Goal: Use online tool/utility: Utilize a website feature to perform a specific function

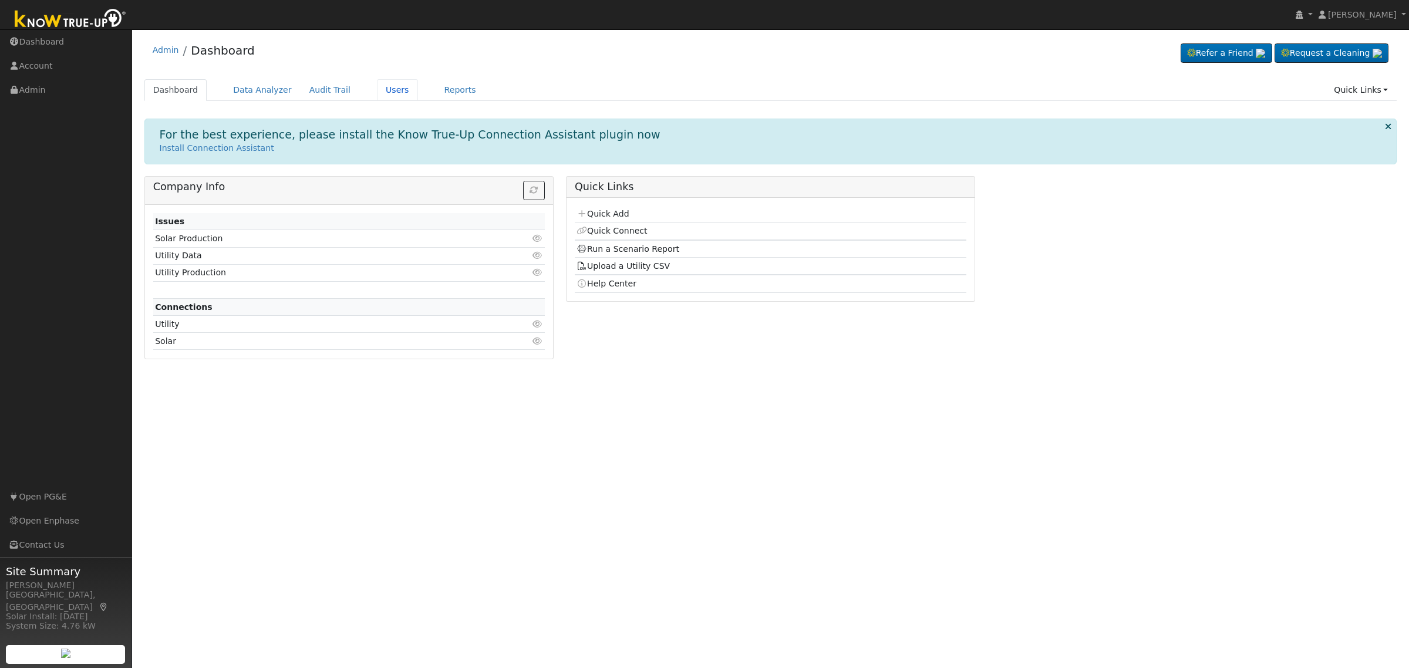
click at [377, 83] on link "Users" at bounding box center [397, 90] width 41 height 22
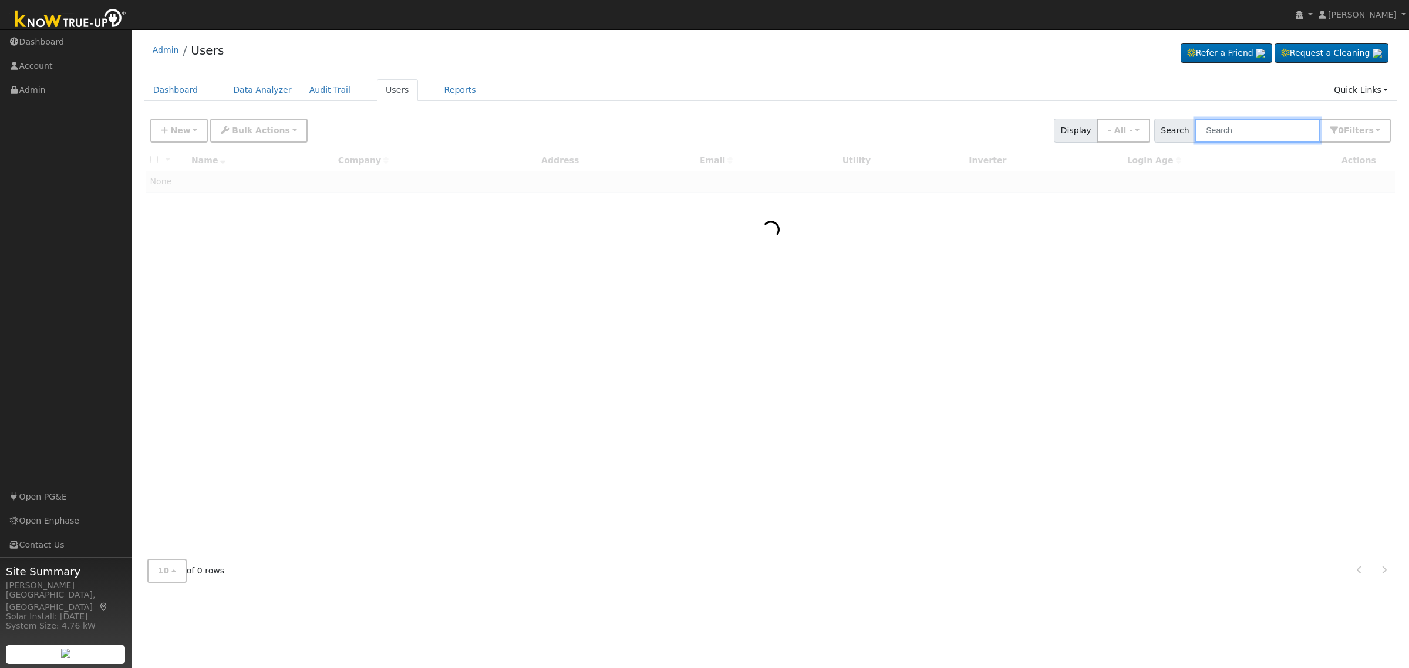
click at [1214, 132] on input "text" at bounding box center [1257, 131] width 124 height 24
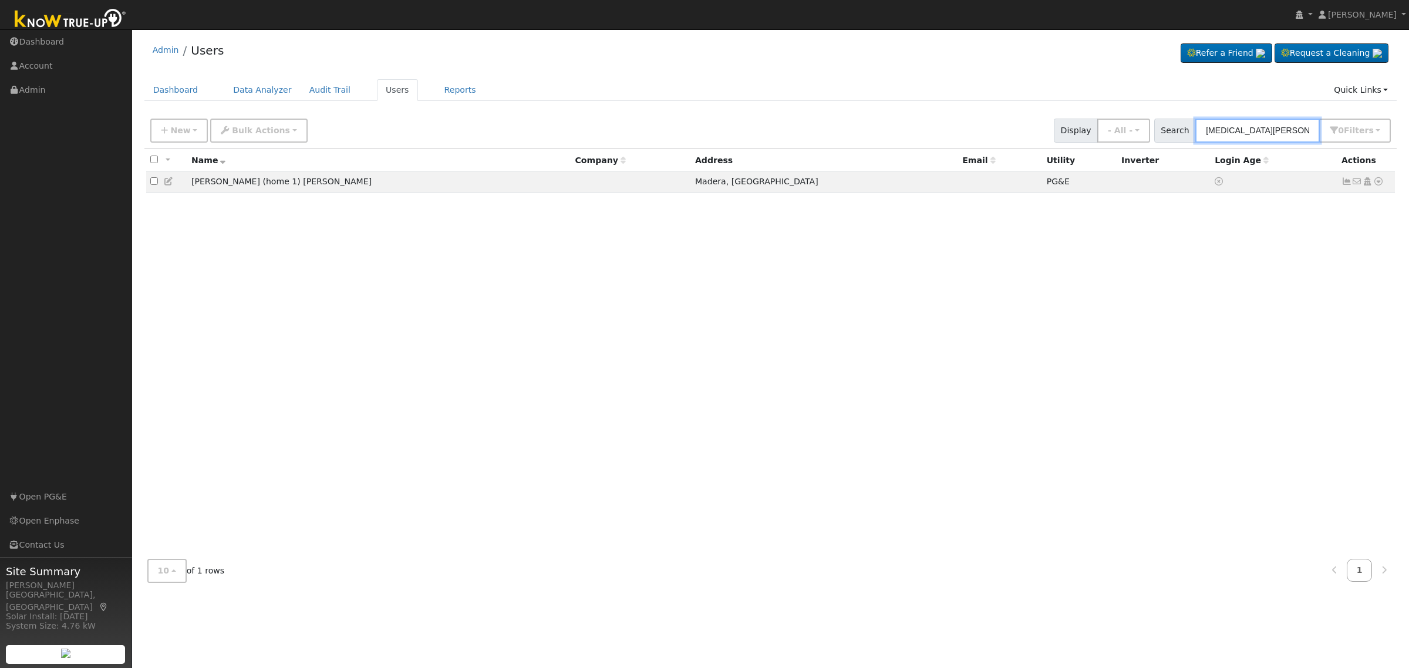
type input "yasmin ramirez"
click at [1375, 183] on icon at bounding box center [1378, 181] width 11 height 8
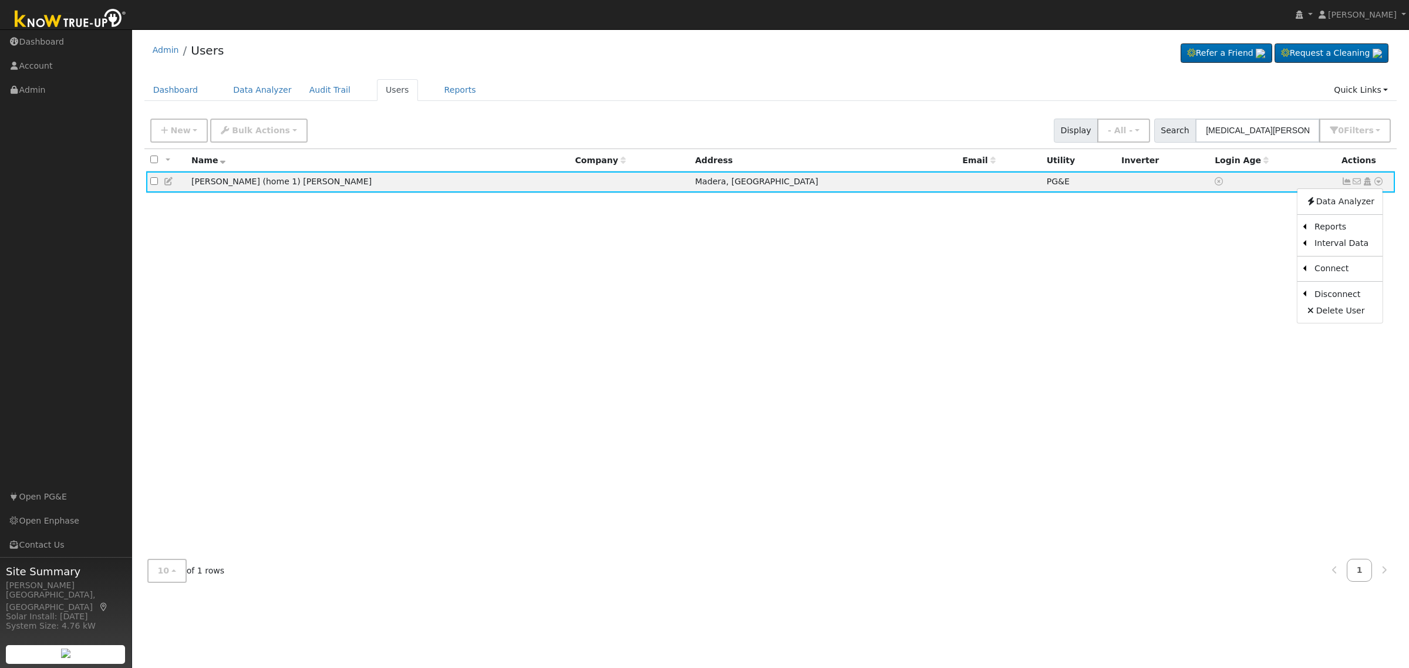
click at [0, 0] on link "Scenario" at bounding box center [0, 0] width 0 height 0
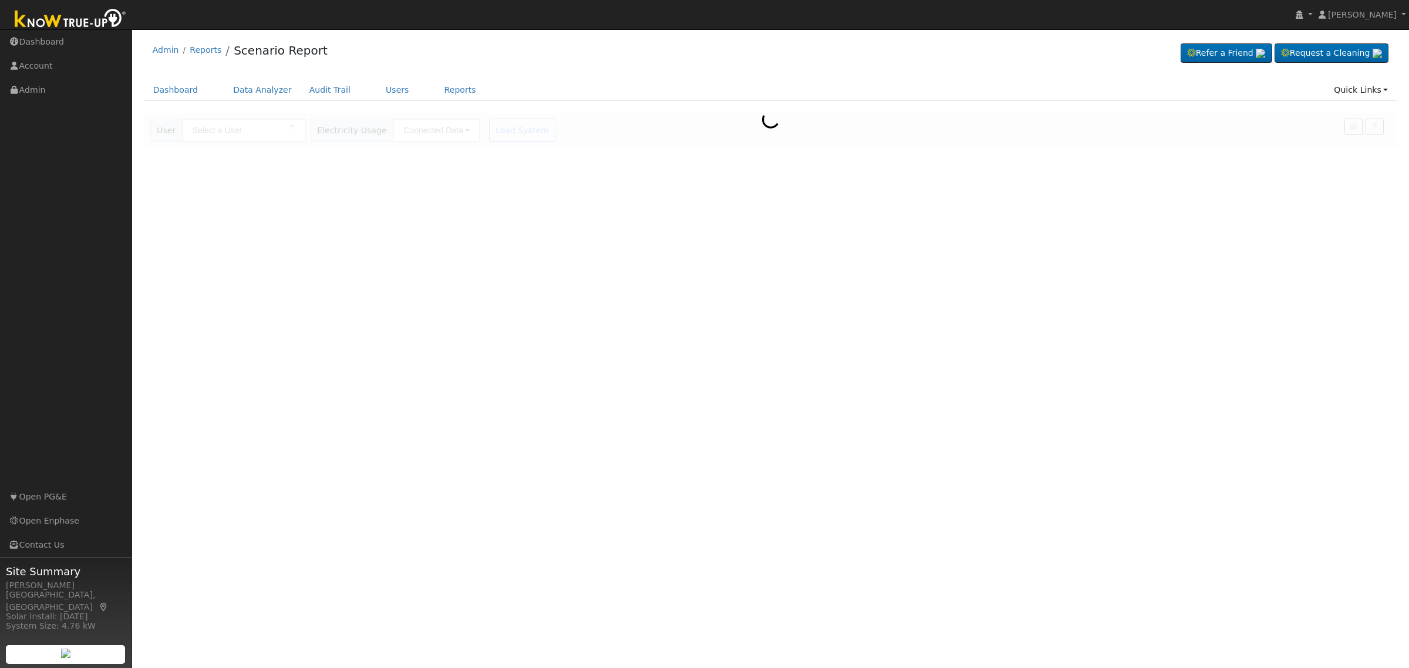
type input "[PERSON_NAME] (home 1) [PERSON_NAME]"
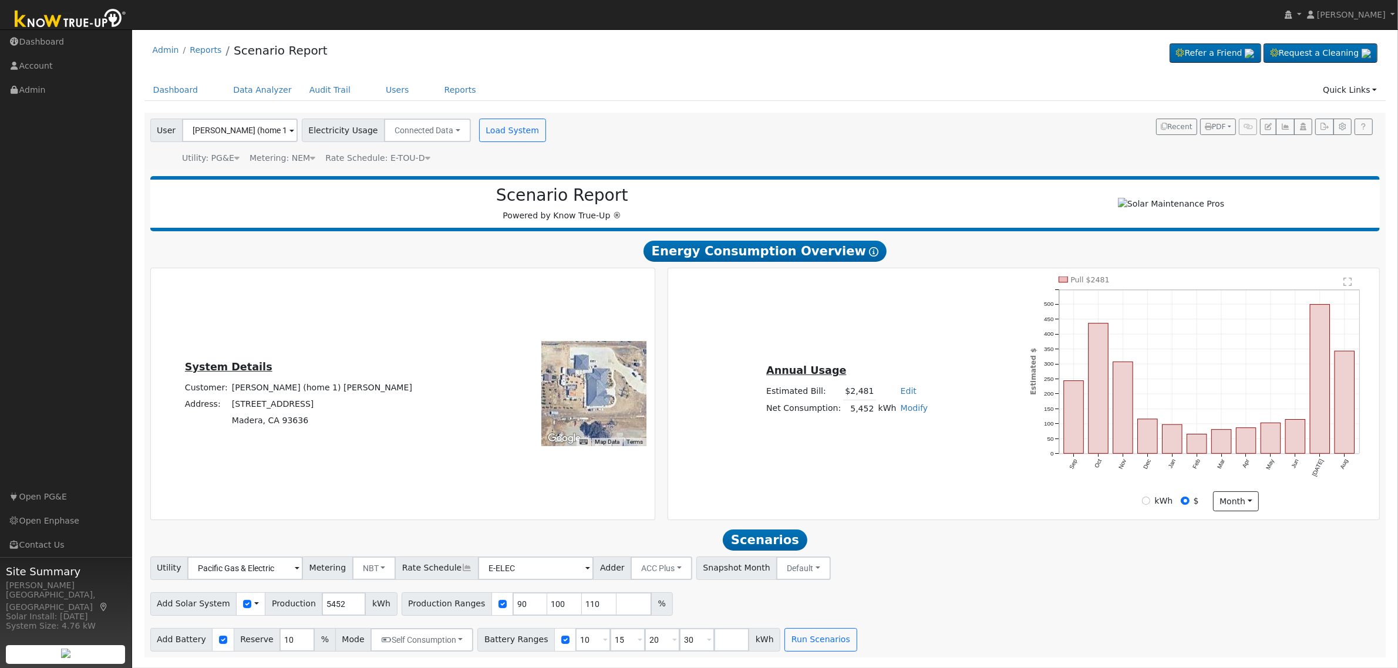
drag, startPoint x: 615, startPoint y: 400, endPoint x: 543, endPoint y: 400, distance: 72.2
click at [543, 400] on div at bounding box center [594, 394] width 105 height 105
click at [582, 403] on div at bounding box center [594, 394] width 105 height 105
click at [1028, 171] on div "Scenario Report Powered by Know True-Up ® Energy Consumption Overview Show Help…" at bounding box center [765, 413] width 1242 height 487
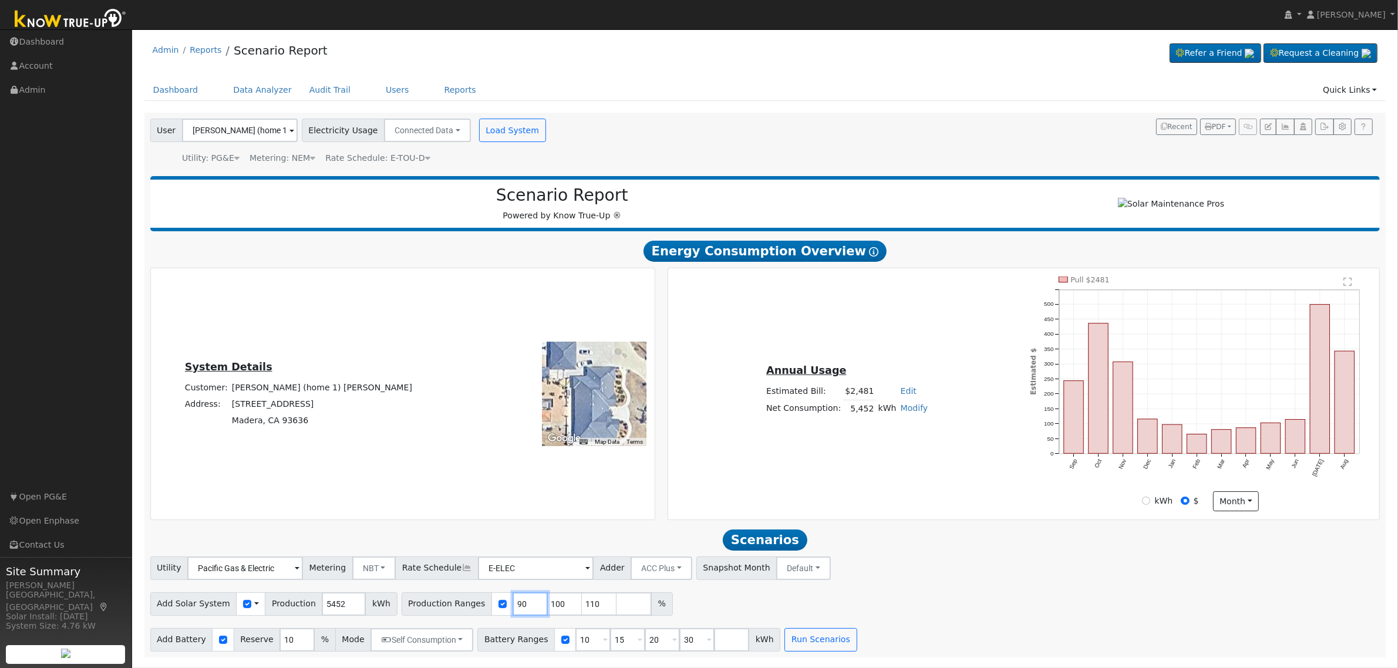
click at [513, 616] on input "90" at bounding box center [530, 603] width 35 height 23
type input "100"
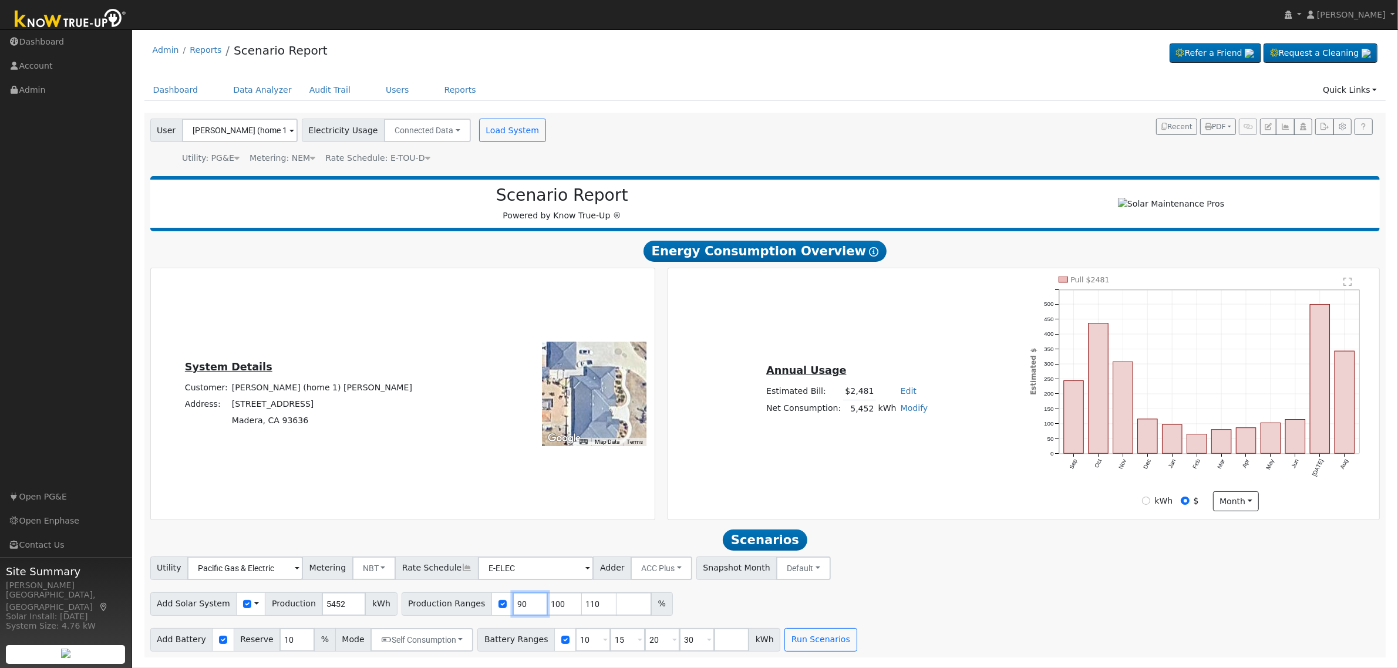
type input "110"
click at [513, 612] on input "00" at bounding box center [530, 603] width 35 height 23
type input "110"
click at [513, 612] on input "110" at bounding box center [530, 603] width 35 height 23
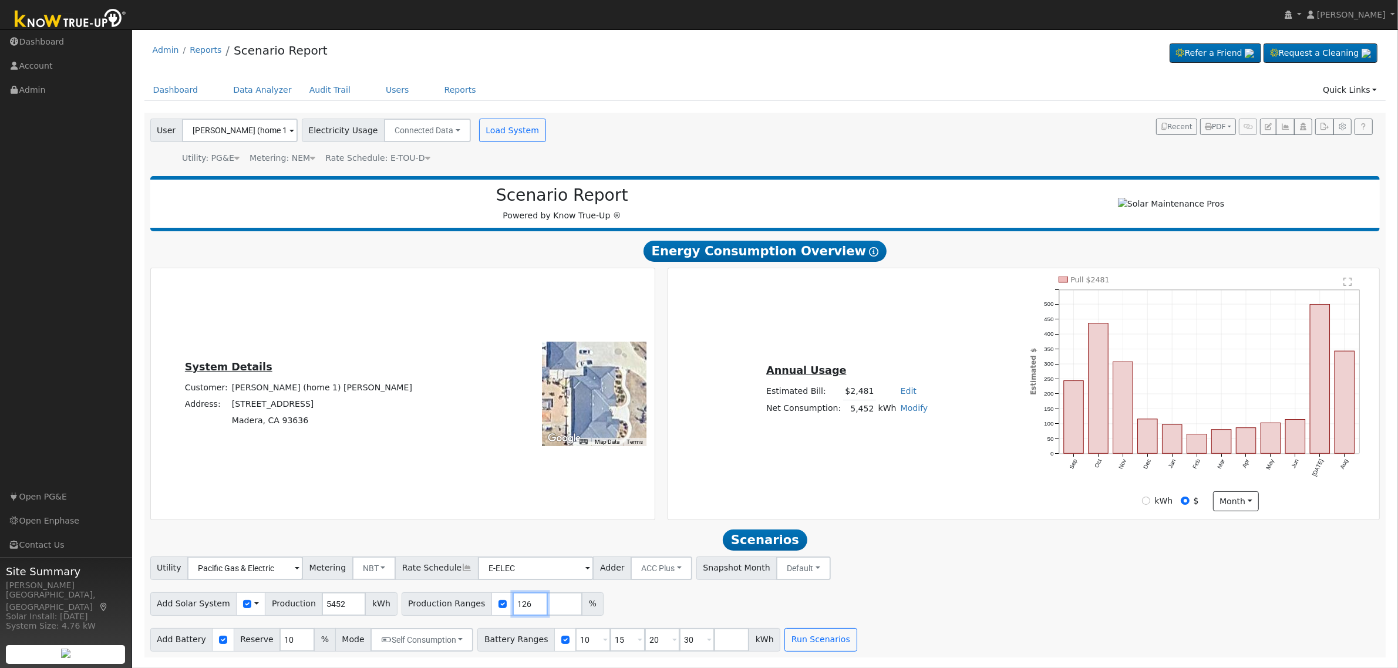
type input "126"
click at [281, 641] on input "10" at bounding box center [296, 639] width 35 height 23
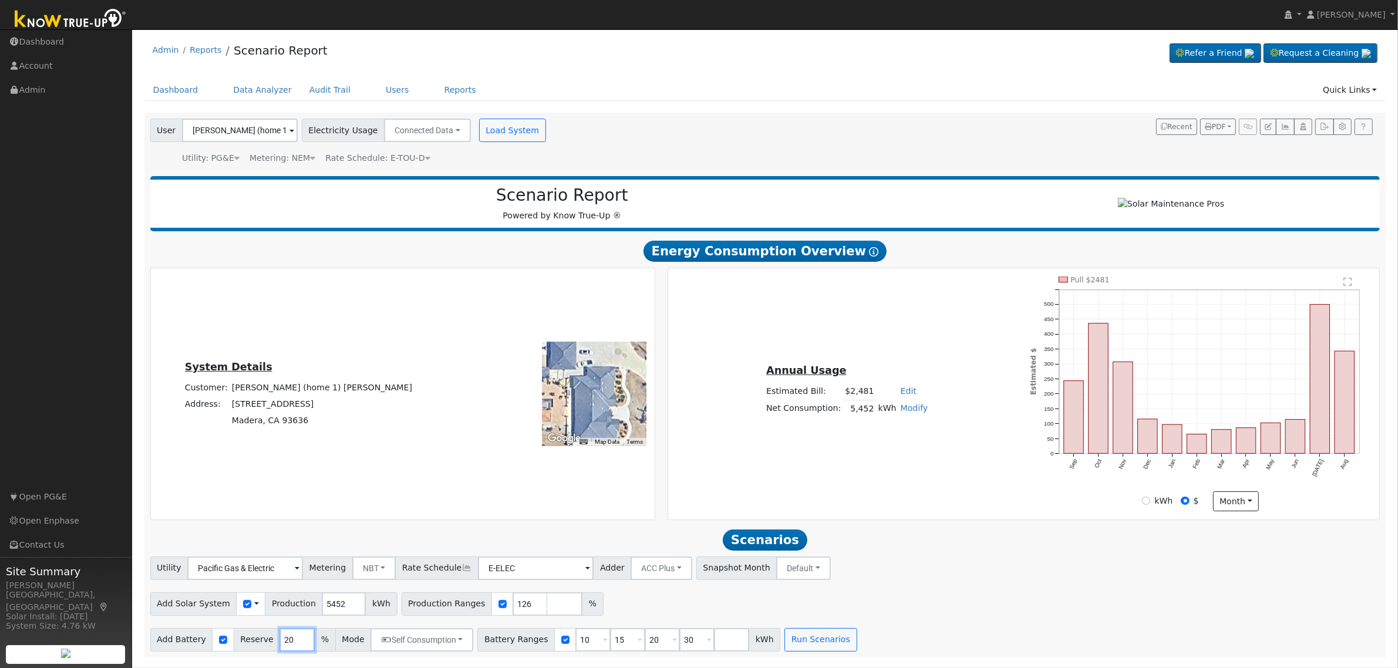
type input "20"
click at [575, 645] on input "10" at bounding box center [592, 639] width 35 height 23
type input "15"
type input "20"
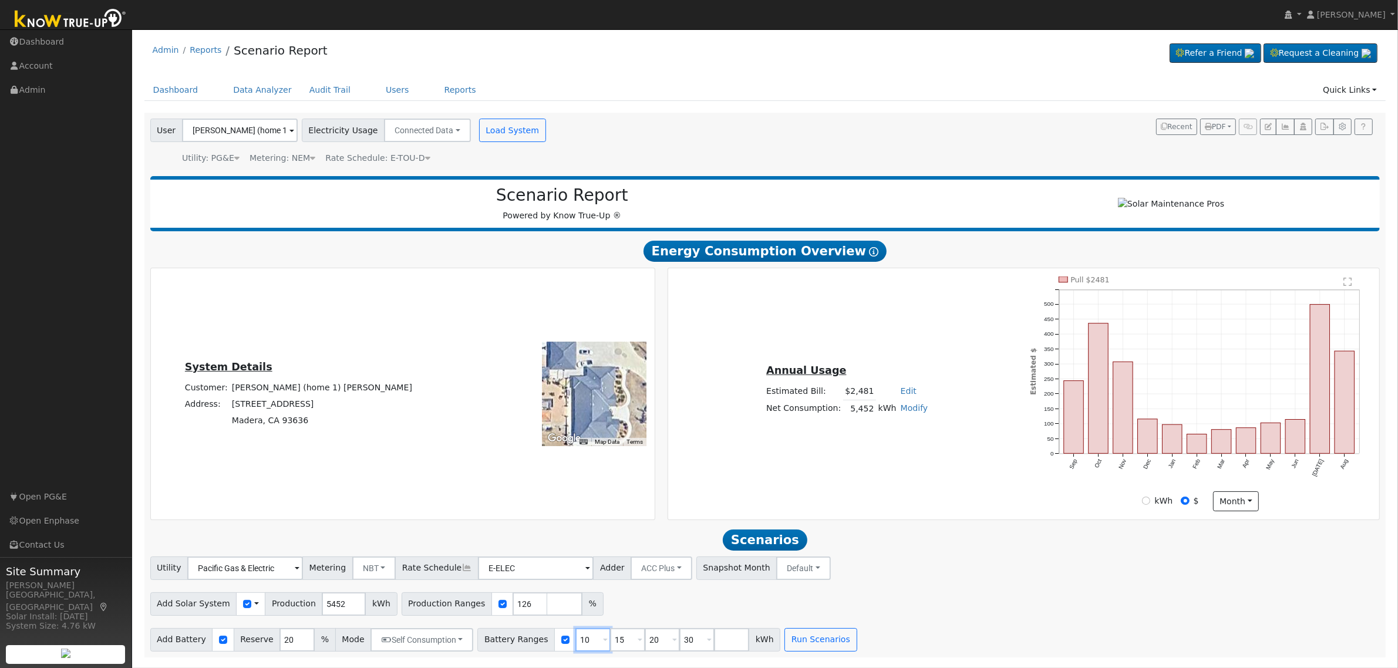
type input "30"
click at [575, 645] on input "15" at bounding box center [592, 639] width 35 height 23
type input "20"
type input "30"
click at [575, 645] on input "20" at bounding box center [592, 639] width 35 height 23
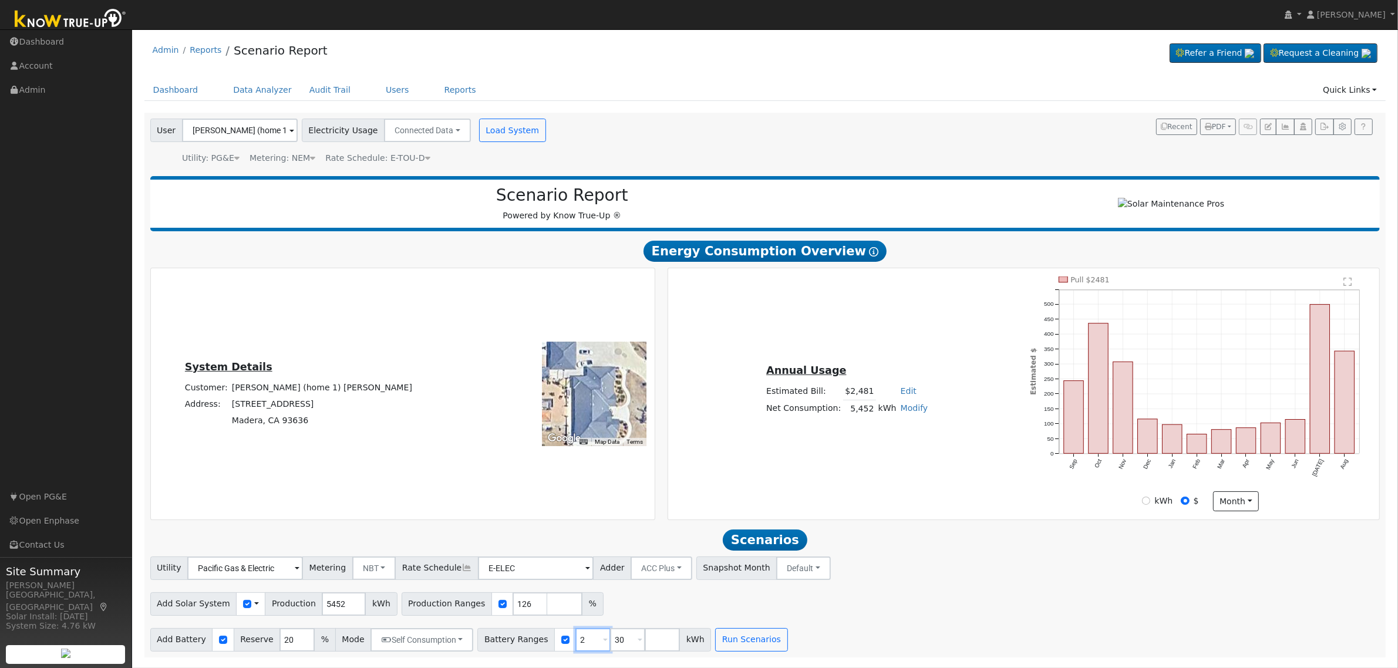
click at [575, 645] on input "2" at bounding box center [592, 639] width 35 height 23
type input "30"
click at [575, 645] on input "30" at bounding box center [592, 639] width 35 height 23
click at [575, 645] on input "number" at bounding box center [592, 639] width 35 height 23
type input "10"
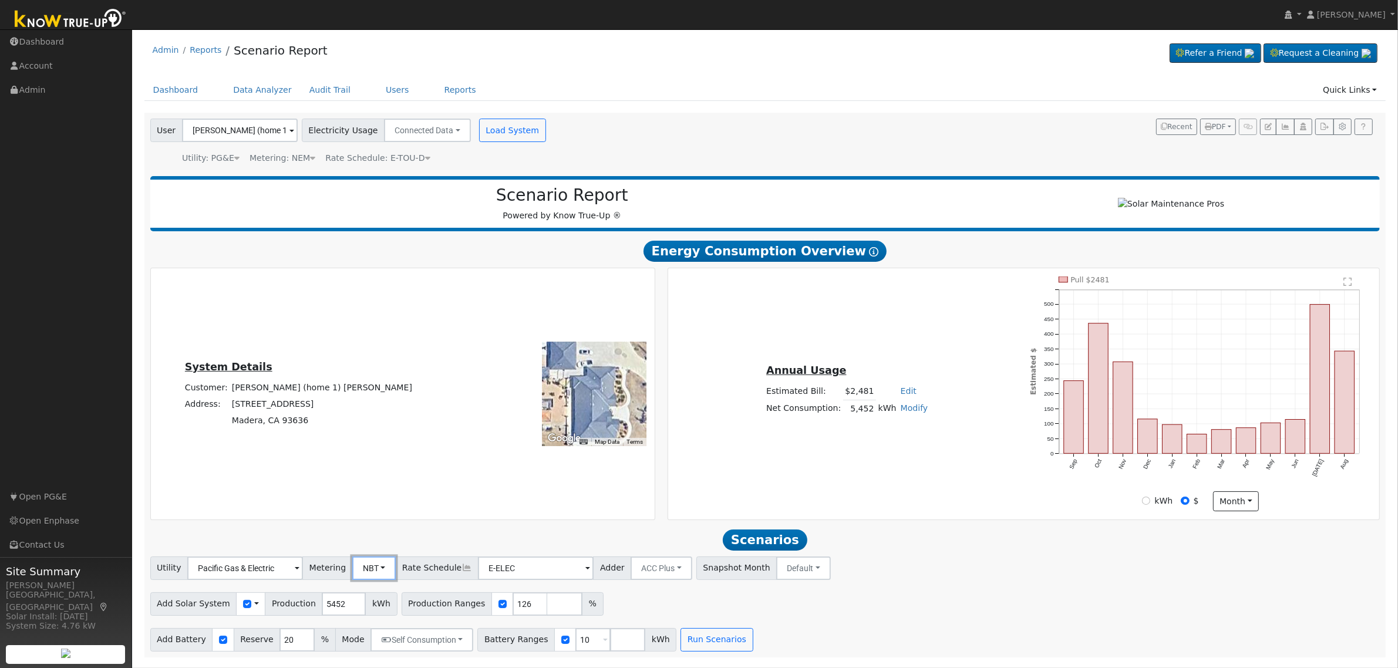
click at [371, 571] on button "NBT" at bounding box center [374, 568] width 44 height 23
click at [377, 599] on link "NEM" at bounding box center [388, 594] width 82 height 16
click at [696, 646] on button "Run Scenarios" at bounding box center [717, 639] width 72 height 23
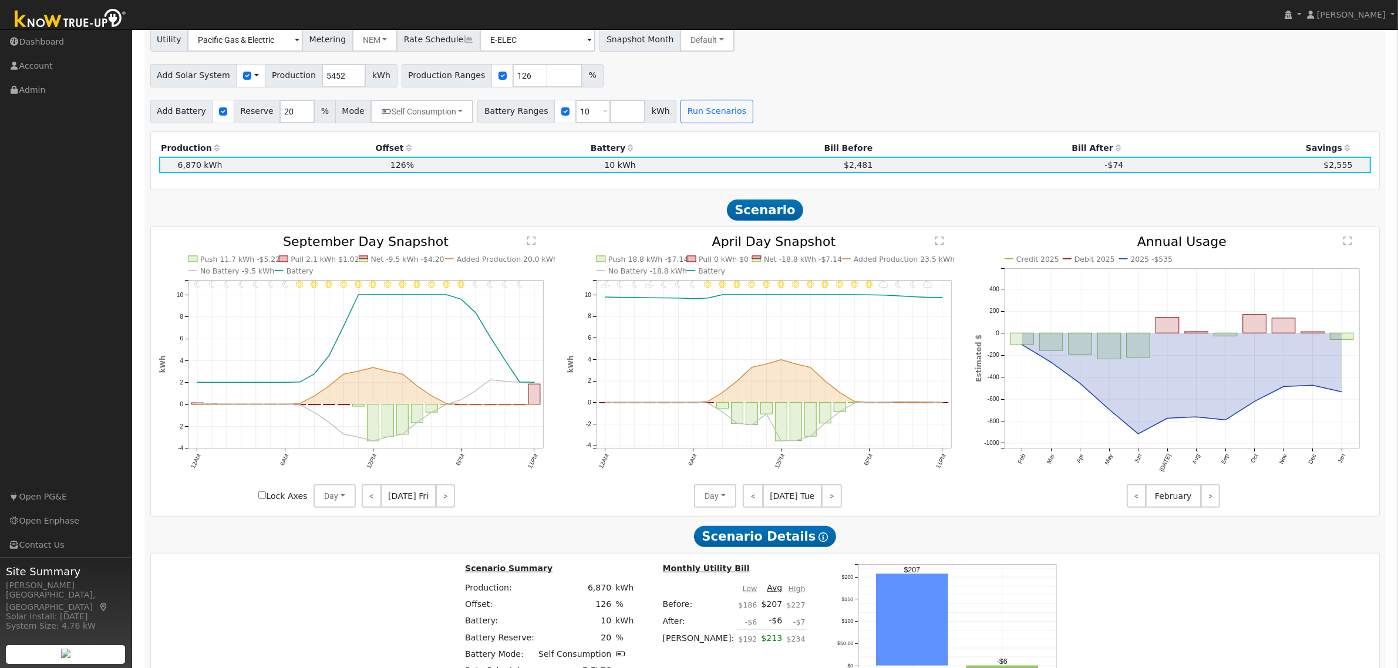
scroll to position [353, 0]
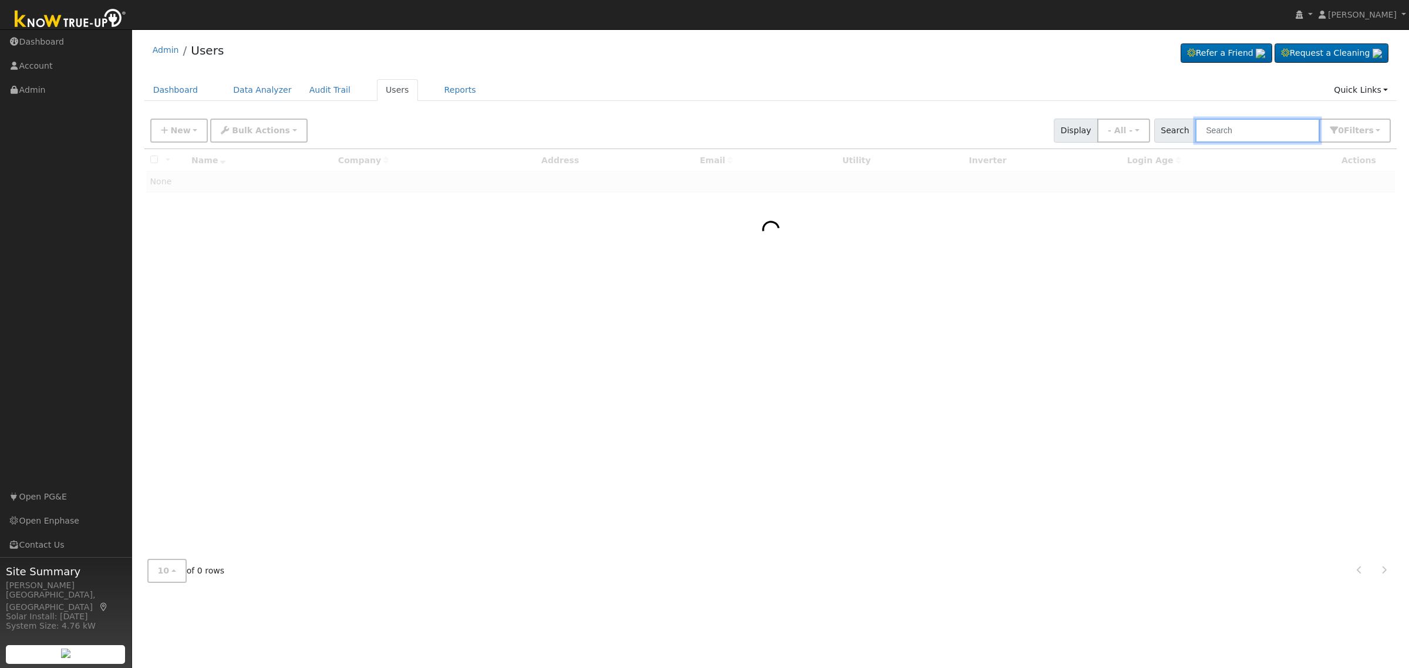
click at [1286, 131] on input "text" at bounding box center [1257, 131] width 124 height 24
type input "don cherry"
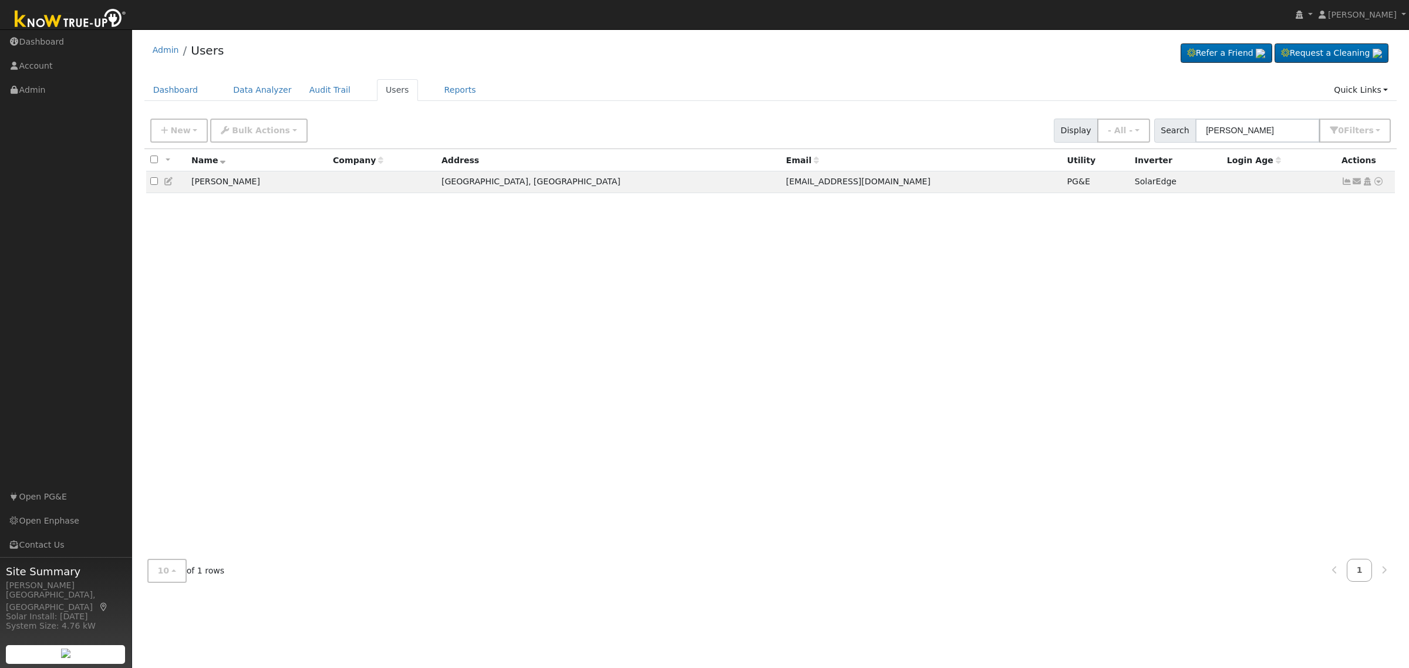
click at [1382, 181] on icon at bounding box center [1378, 181] width 11 height 8
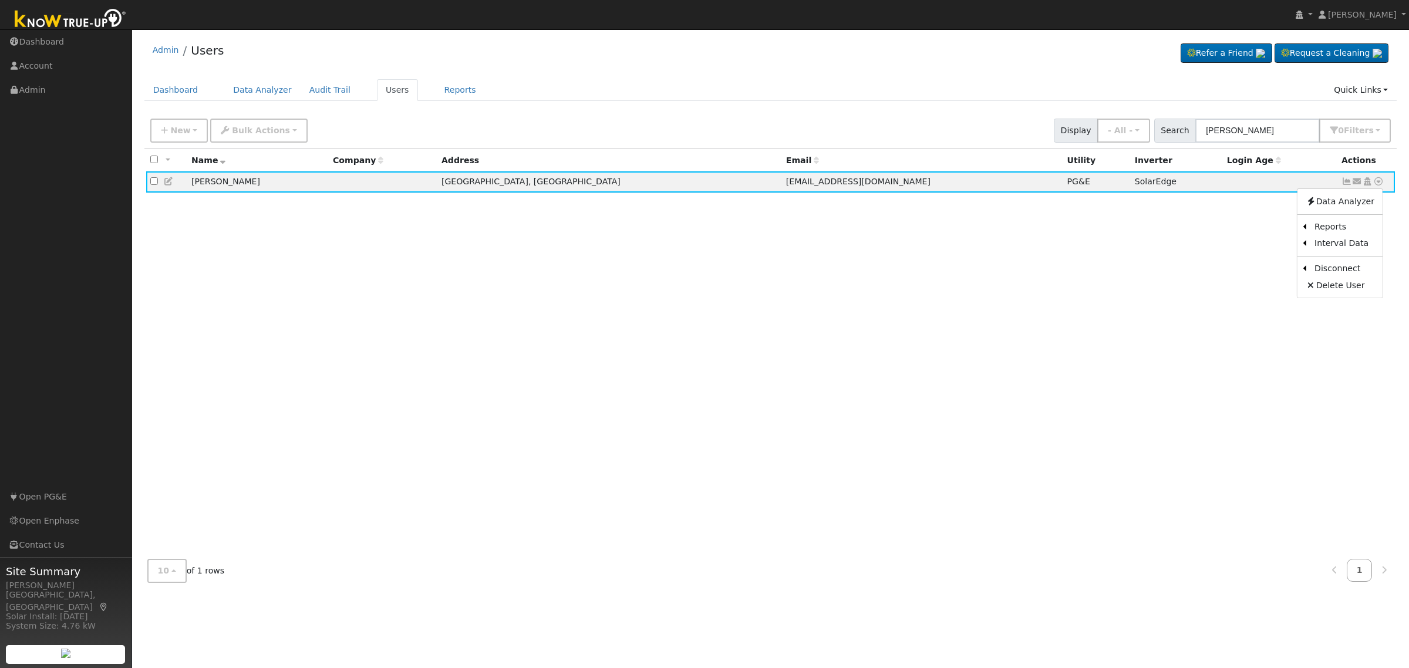
click at [0, 0] on link "Scenario" at bounding box center [0, 0] width 0 height 0
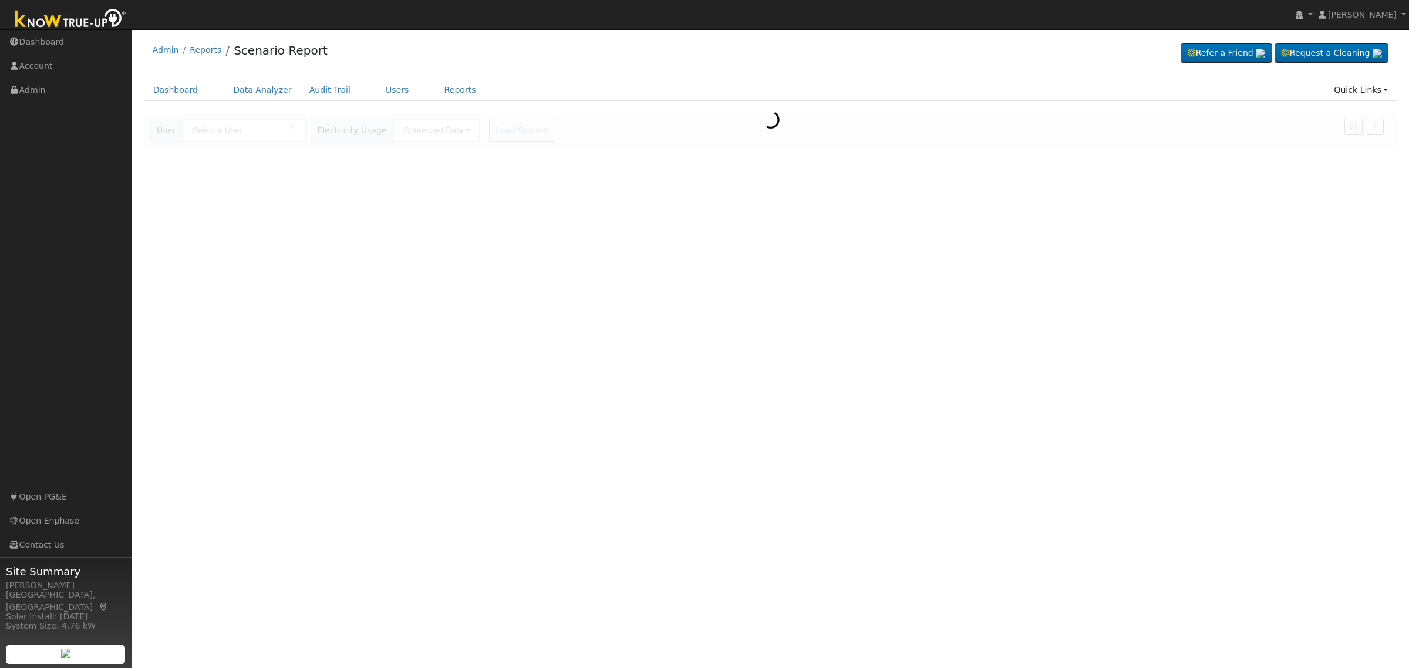
type input "[PERSON_NAME]"
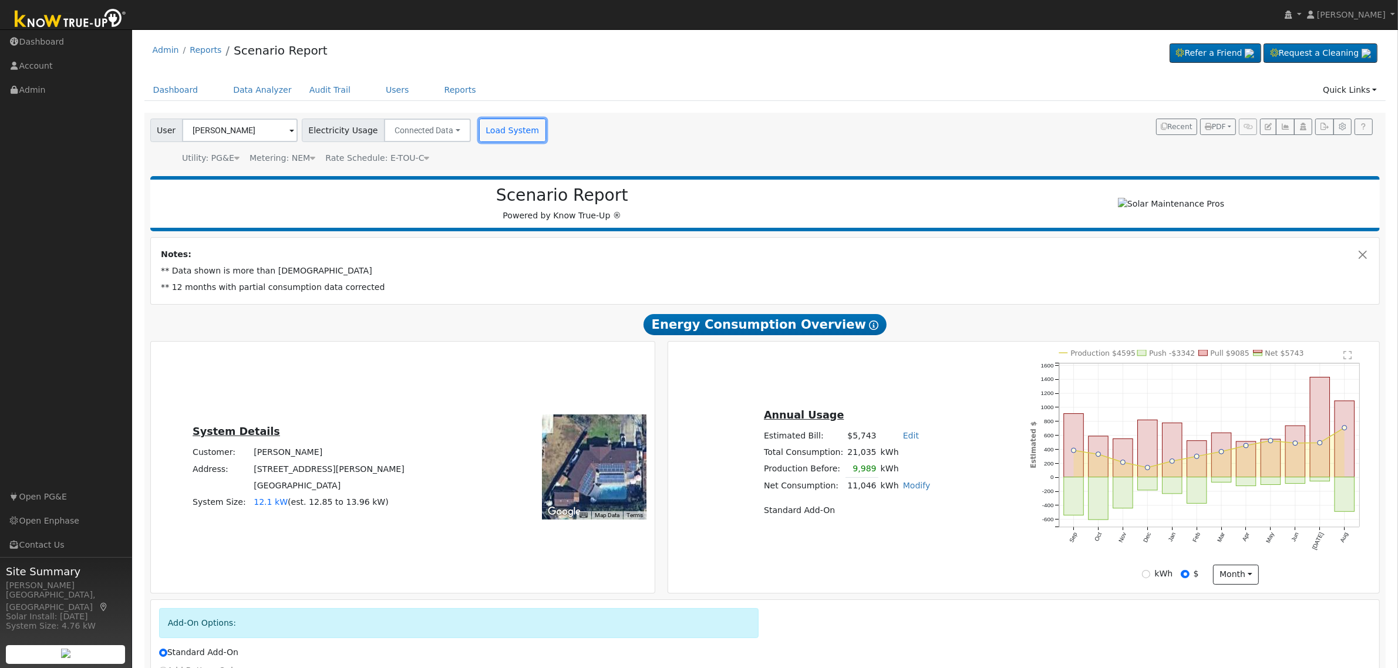
click at [496, 132] on button "Load System" at bounding box center [512, 130] width 67 height 23
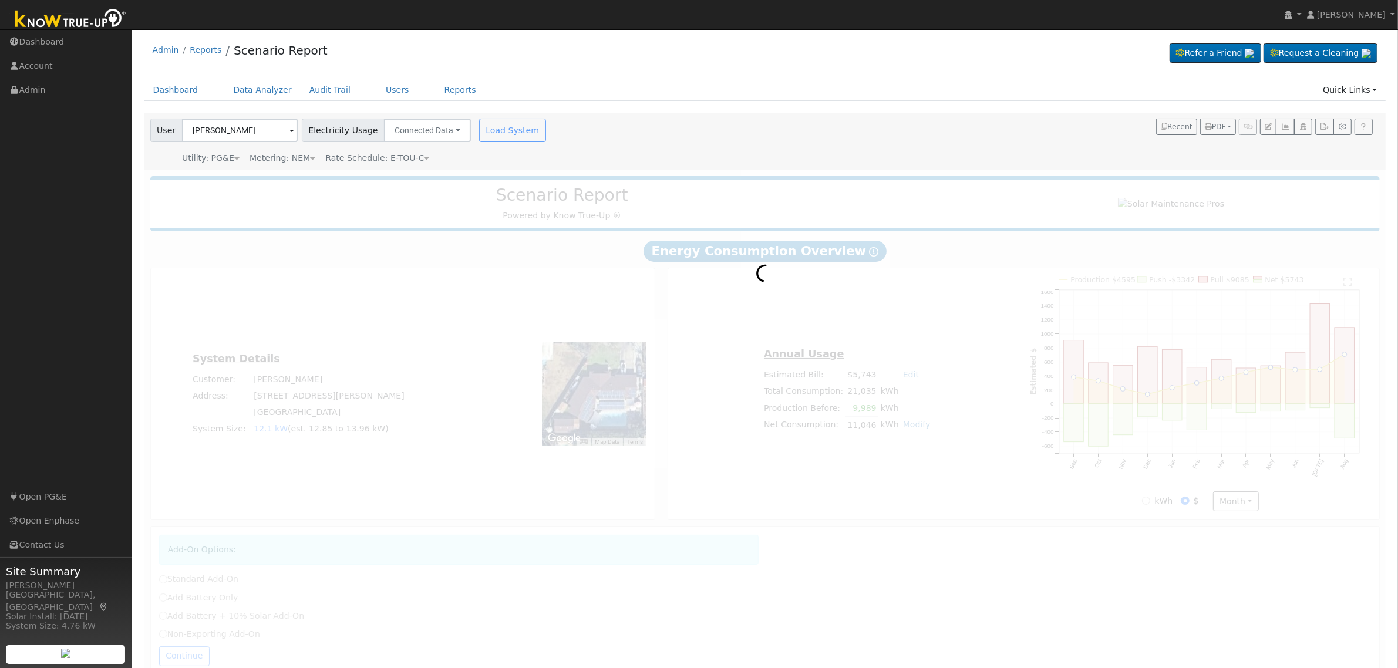
radio input "true"
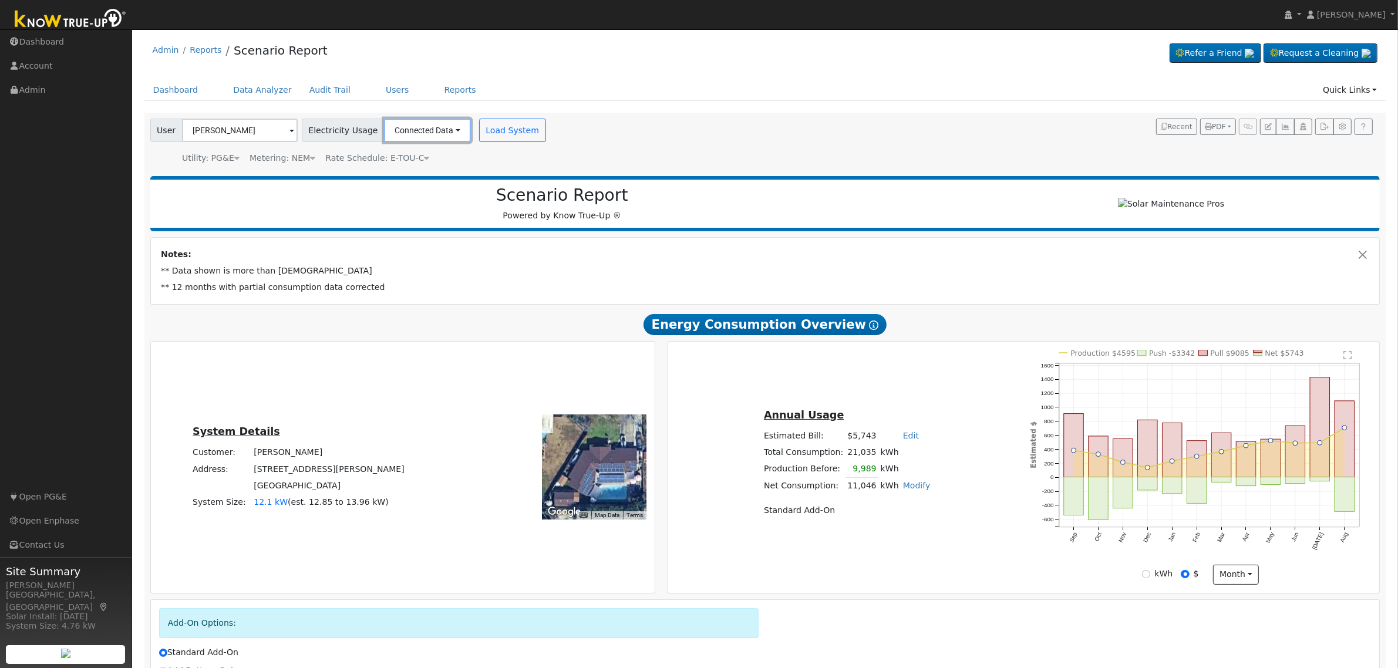
click at [423, 127] on button "Connected Data" at bounding box center [427, 130] width 87 height 23
